Goal: Use online tool/utility: Utilize a website feature to perform a specific function

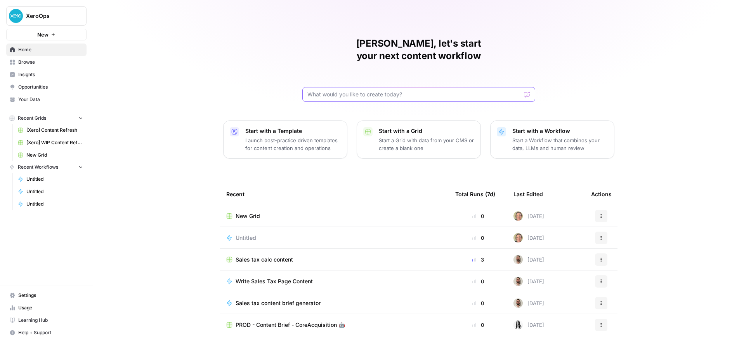
click at [353, 90] on input "text" at bounding box center [414, 94] width 214 height 8
click at [307, 90] on input "please check domain authority of a list of URLs in a spreadsheet" at bounding box center [410, 94] width 207 height 8
type input "create a task to please check domain authority of a list of URLs in a spreadshe…"
click at [527, 89] on button "Send" at bounding box center [528, 94] width 10 height 10
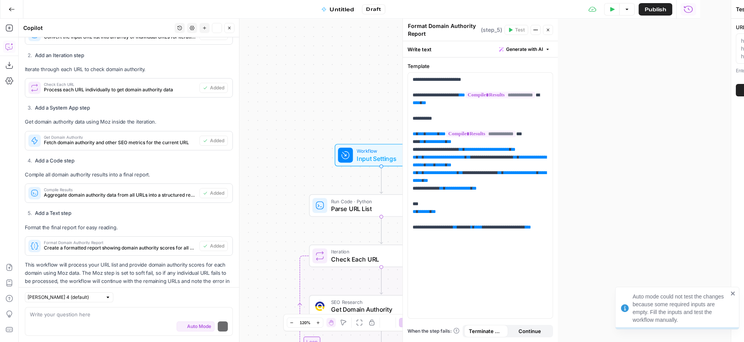
scroll to position [377, 0]
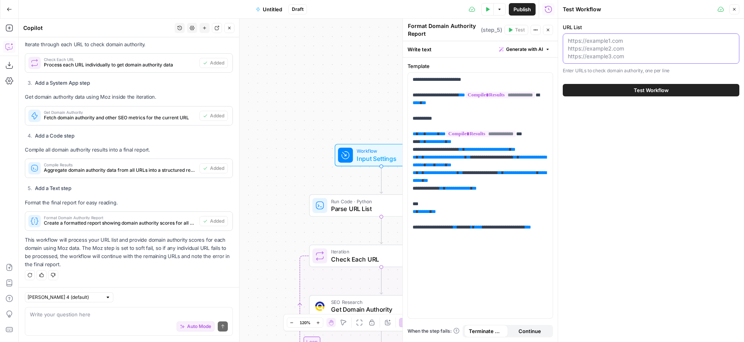
click at [629, 40] on textarea "URL List" at bounding box center [651, 48] width 167 height 23
paste textarea "[DOMAIN_NAME] [DOMAIN_NAME] [DOMAIN_NAME] [DOMAIN_NAME] [DOMAIN_NAME] [DOMAIN_N…"
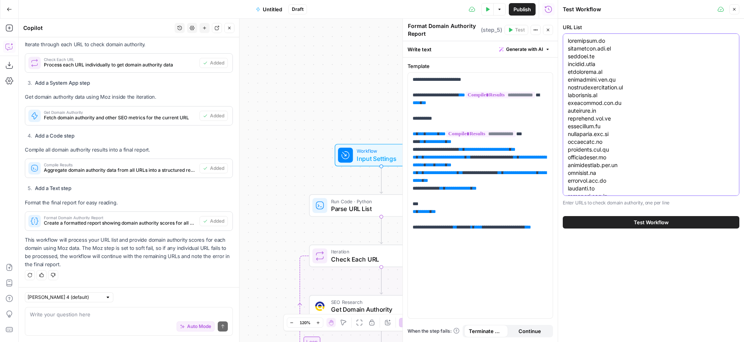
scroll to position [974, 0]
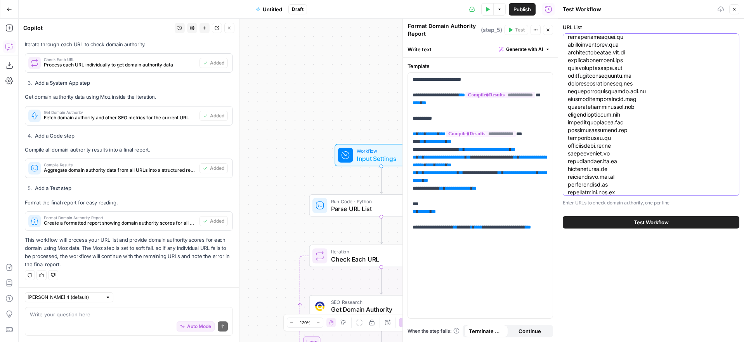
type textarea "[DOMAIN_NAME] [DOMAIN_NAME] [DOMAIN_NAME] [DOMAIN_NAME] [DOMAIN_NAME] [DOMAIN_N…"
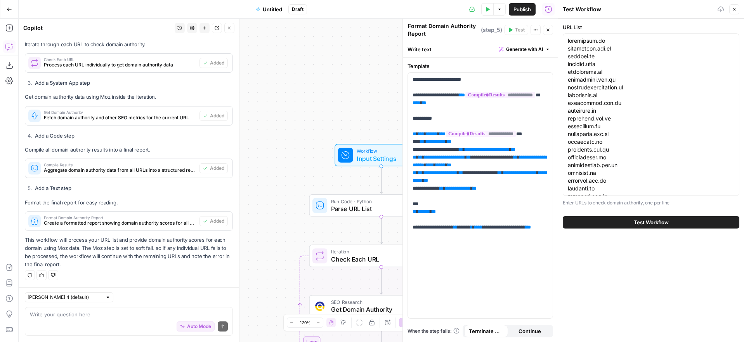
click at [638, 219] on span "Test Workflow" at bounding box center [651, 222] width 35 height 8
click at [618, 222] on button "Test Workflow" at bounding box center [651, 222] width 177 height 12
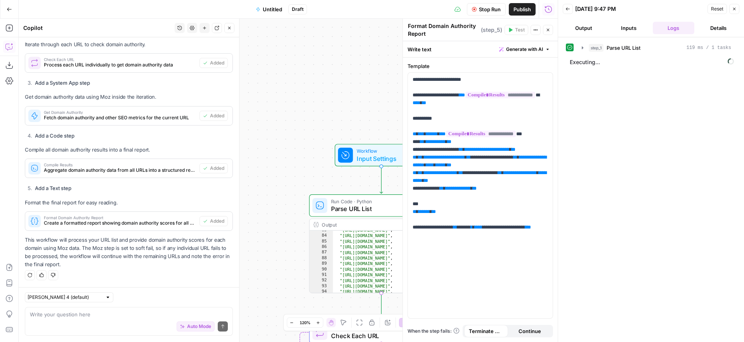
scroll to position [385, 0]
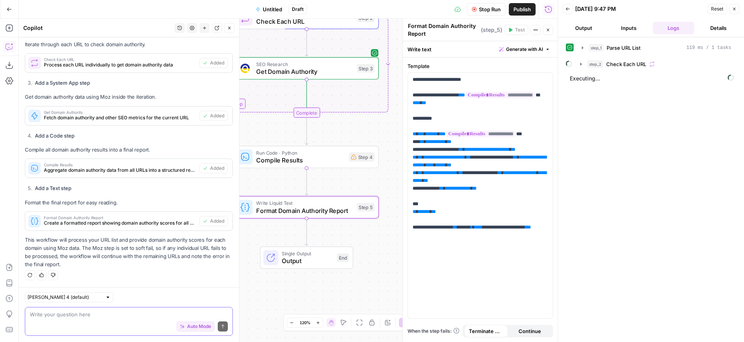
click at [106, 314] on textarea at bounding box center [129, 314] width 198 height 8
type textarea "at the end add lsit to a google doc"
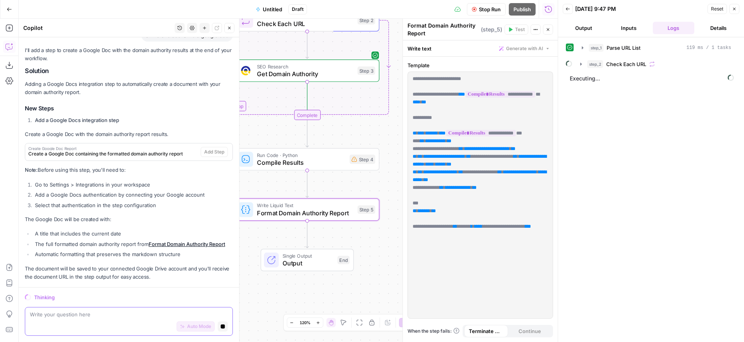
scroll to position [611, 0]
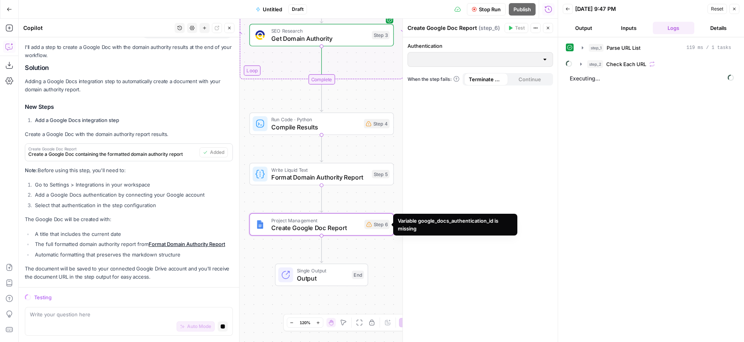
click at [370, 224] on icon at bounding box center [368, 223] width 5 height 5
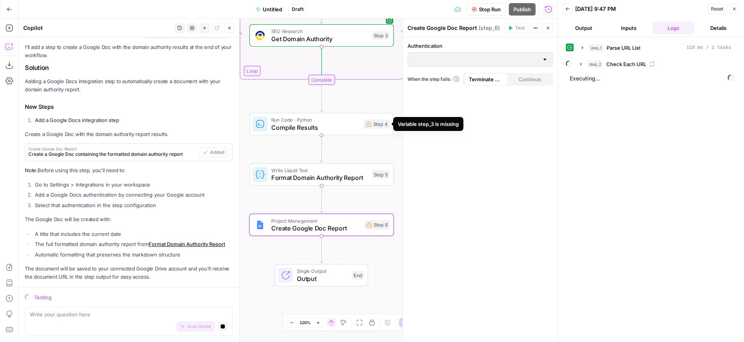
click at [380, 123] on div "Step 4" at bounding box center [377, 123] width 26 height 9
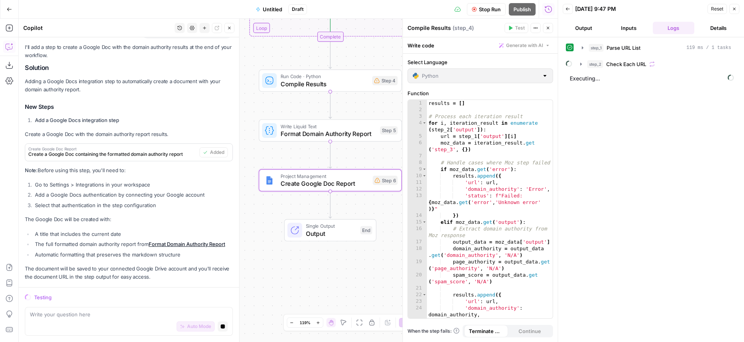
click at [159, 151] on span "Create a Google Doc containing the formatted domain authority report" at bounding box center [112, 154] width 168 height 7
click at [11, 79] on icon "button" at bounding box center [9, 80] width 8 height 7
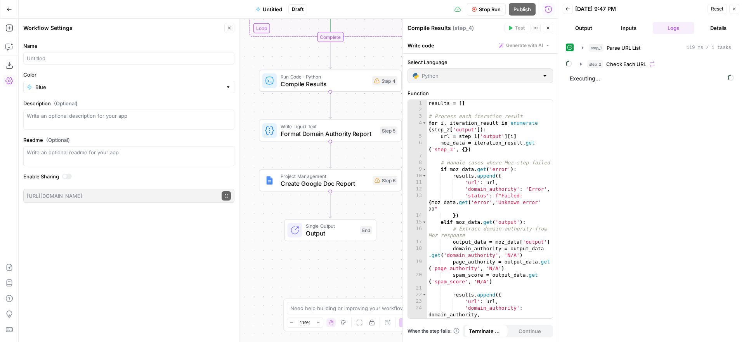
click at [5, 78] on icon "button" at bounding box center [9, 81] width 8 height 8
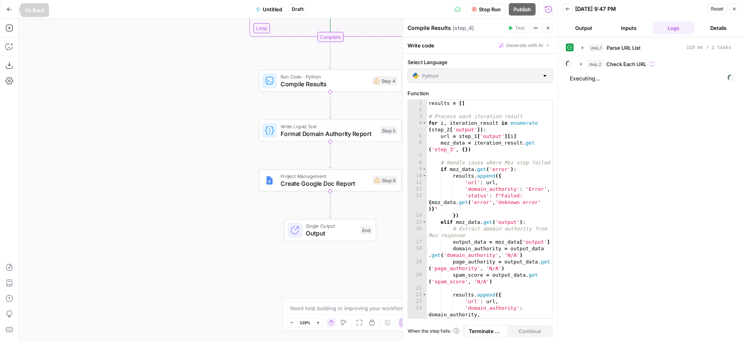
click at [8, 7] on icon "button" at bounding box center [9, 9] width 5 height 5
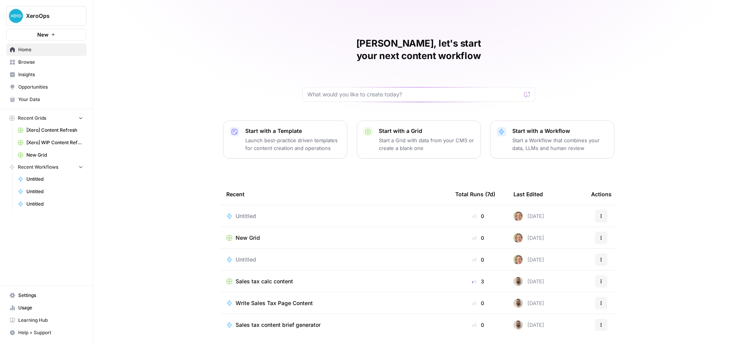
click at [24, 296] on span "Settings" at bounding box center [50, 295] width 65 height 7
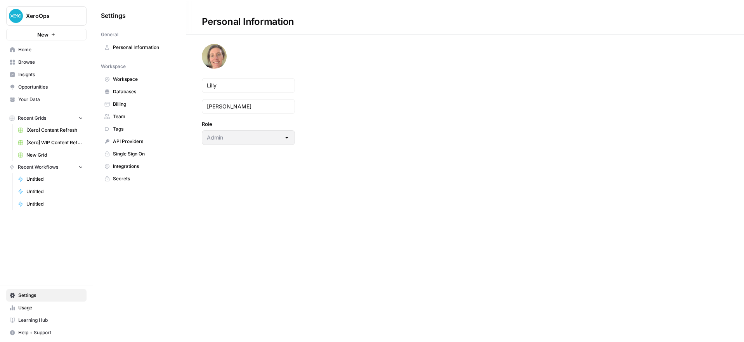
click at [125, 165] on span "Integrations" at bounding box center [144, 166] width 62 height 7
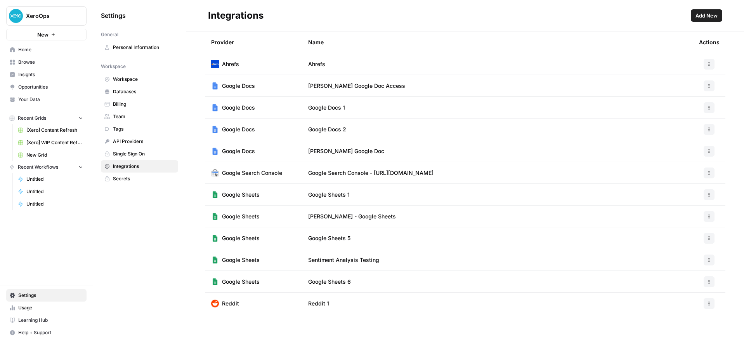
click at [715, 14] on span "Add New" at bounding box center [707, 16] width 22 height 8
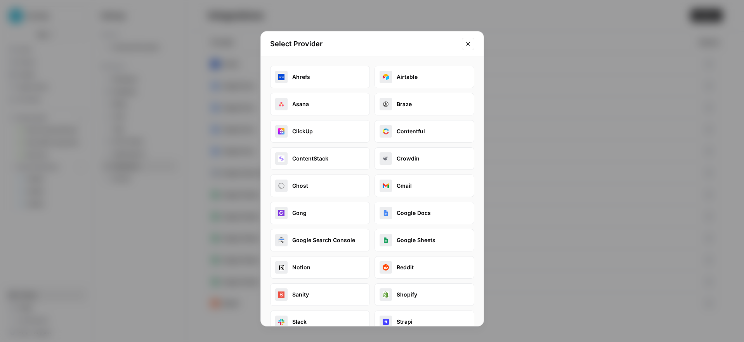
scroll to position [5, 0]
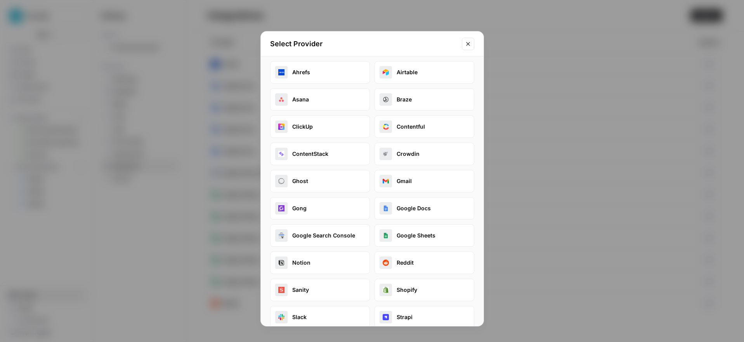
click at [417, 212] on button "Google Docs" at bounding box center [425, 208] width 100 height 23
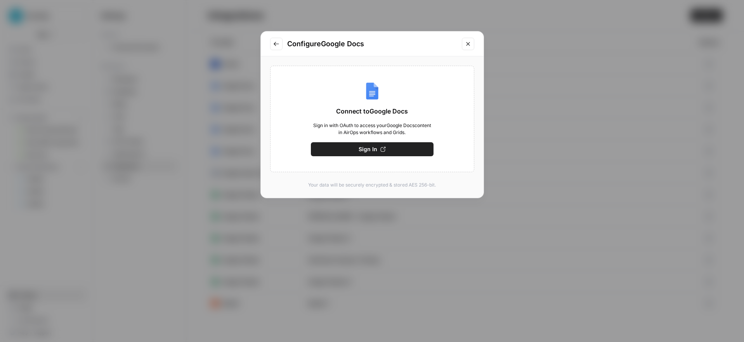
click at [363, 149] on span "Sign In" at bounding box center [368, 149] width 19 height 8
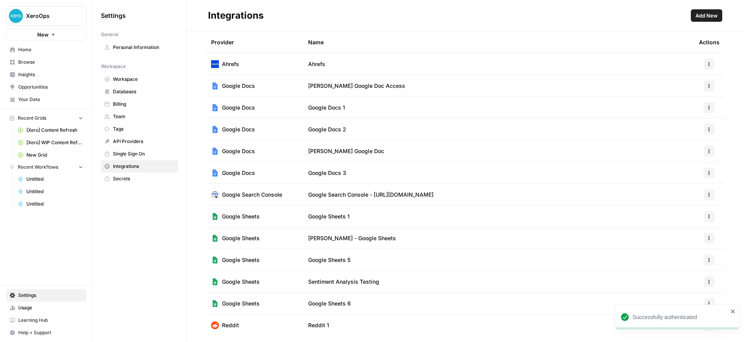
click at [20, 52] on span "Home" at bounding box center [50, 49] width 65 height 7
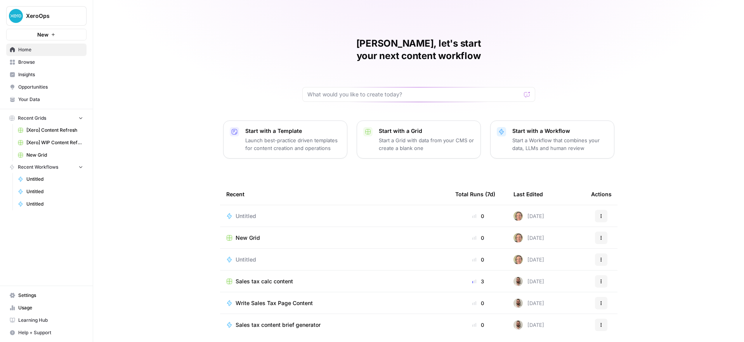
click at [306, 212] on div "Untitled" at bounding box center [334, 216] width 217 height 8
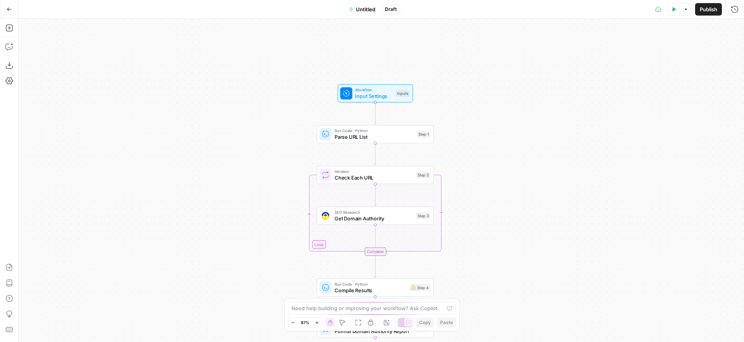
click at [360, 10] on span "Untitled" at bounding box center [365, 9] width 19 height 8
click at [49, 58] on input "Name" at bounding box center [129, 58] width 204 height 8
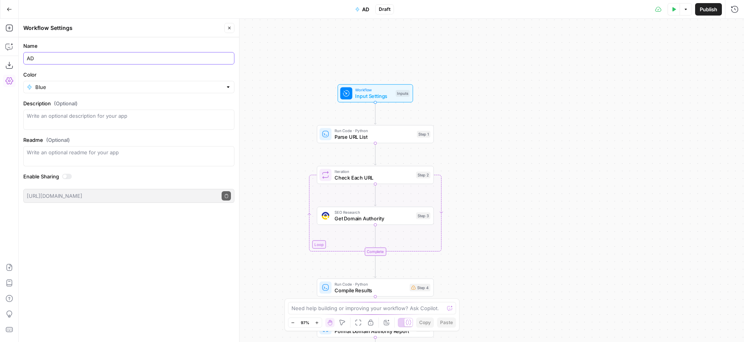
type input "A"
type input "DA workflow"
click at [116, 285] on div "Name DA workflow Color Blue Description (Optional) Readme (Optional) Write an o…" at bounding box center [129, 189] width 221 height 304
click at [686, 9] on icon "button" at bounding box center [686, 9] width 2 height 1
click at [651, 28] on span "Run Test" at bounding box center [664, 28] width 34 height 8
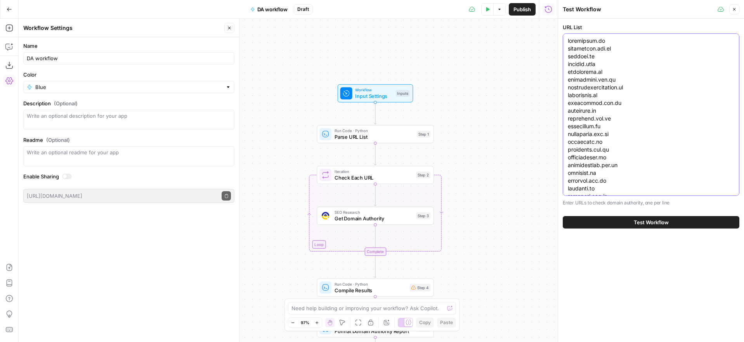
drag, startPoint x: 628, startPoint y: 191, endPoint x: 611, endPoint y: 73, distance: 119.6
click at [646, 222] on span "Test Workflow" at bounding box center [651, 222] width 35 height 8
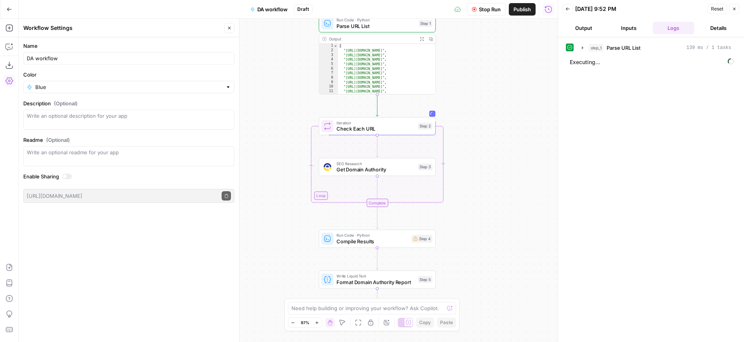
click at [417, 68] on div "[ "[URL][DOMAIN_NAME]" , "[URL][DOMAIN_NAME]" , "[URL][DOMAIN_NAME]" , "[URL][D…" at bounding box center [386, 73] width 97 height 59
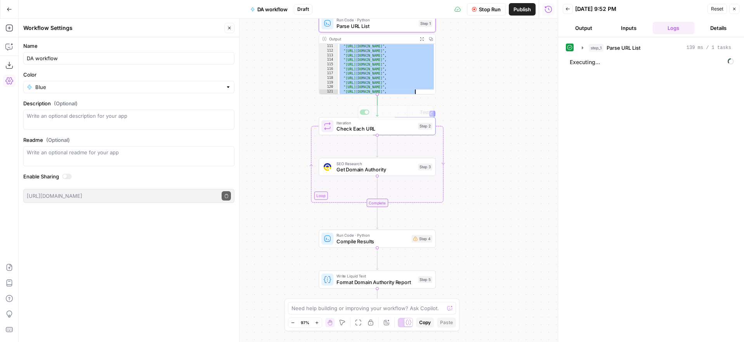
scroll to position [638, 0]
drag, startPoint x: 341, startPoint y: 66, endPoint x: 458, endPoint y: 149, distance: 143.6
click at [458, 149] on div "**********" at bounding box center [288, 180] width 539 height 323
type textarea "**********"
click at [583, 47] on icon "button" at bounding box center [583, 47] width 2 height 3
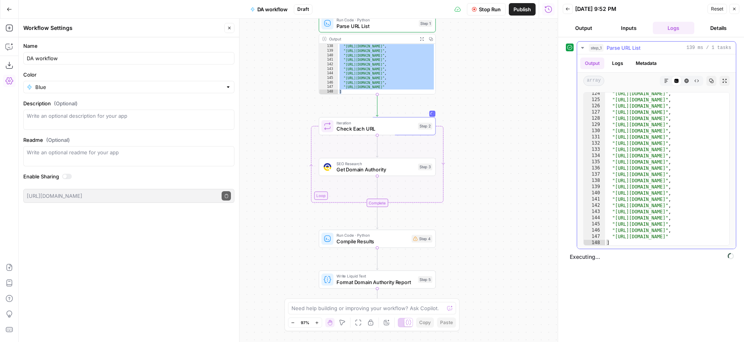
scroll to position [767, 0]
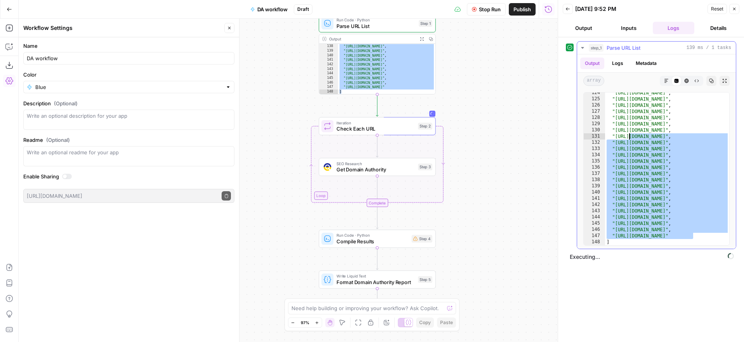
drag, startPoint x: 707, startPoint y: 234, endPoint x: 625, endPoint y: 132, distance: 131.0
click at [625, 132] on div ""[URL][DOMAIN_NAME]" , "[URL][DOMAIN_NAME]" , "[URL][DOMAIN_NAME]" , "[URL][DOM…" at bounding box center [667, 172] width 124 height 165
type textarea "**********"
click at [529, 182] on div "**********" at bounding box center [288, 180] width 539 height 323
click at [418, 243] on div "Run Code · Python Compile Results Step 4 Copy step Delete step Add Note Test" at bounding box center [376, 238] width 111 height 13
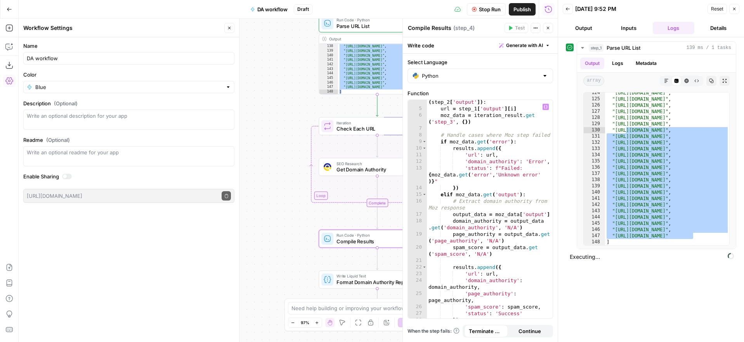
scroll to position [0, 0]
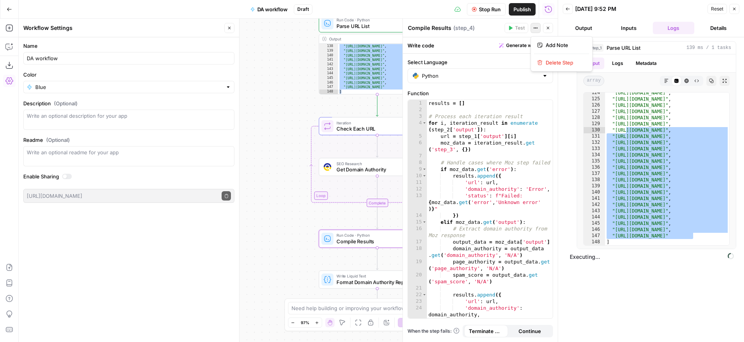
click at [535, 30] on button "Actions" at bounding box center [536, 28] width 10 height 10
click at [416, 8] on div "Stop Run Publish Run History" at bounding box center [436, 9] width 246 height 18
click at [738, 9] on button "Close" at bounding box center [734, 9] width 10 height 10
